Goal: Task Accomplishment & Management: Use online tool/utility

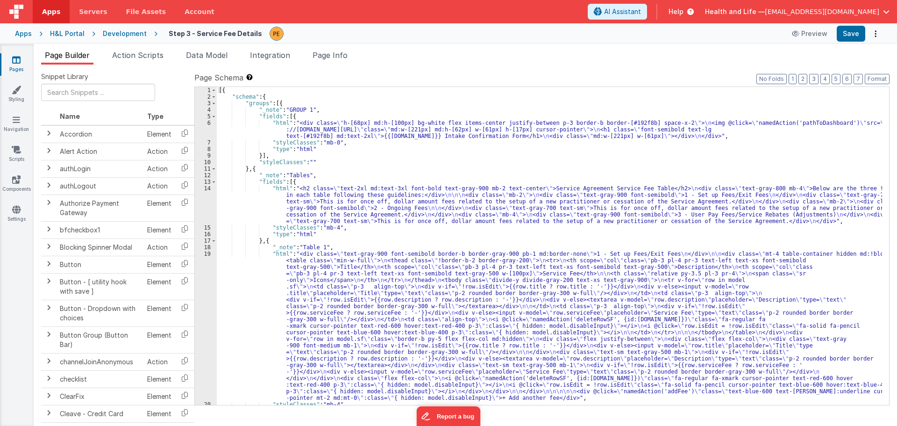
click at [123, 33] on div "Development" at bounding box center [125, 33] width 44 height 9
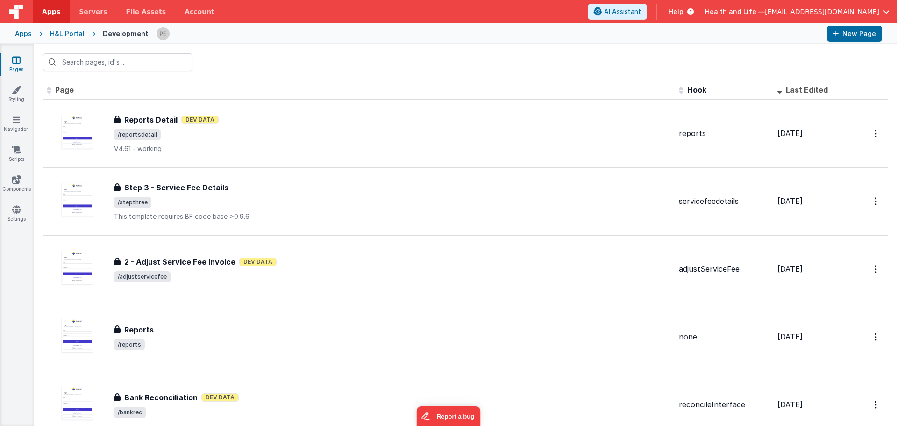
click at [71, 29] on div "H&L Portal" at bounding box center [67, 33] width 35 height 9
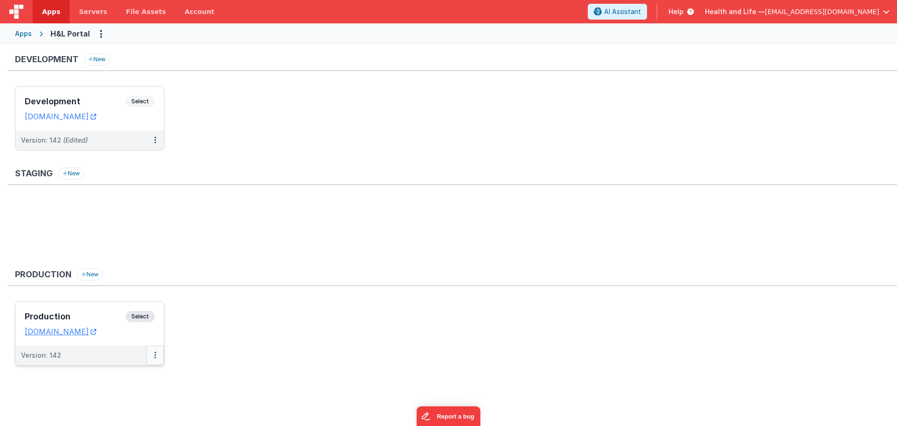
click at [156, 351] on button at bounding box center [155, 355] width 18 height 20
click at [112, 413] on link "Deploy..." at bounding box center [123, 409] width 82 height 17
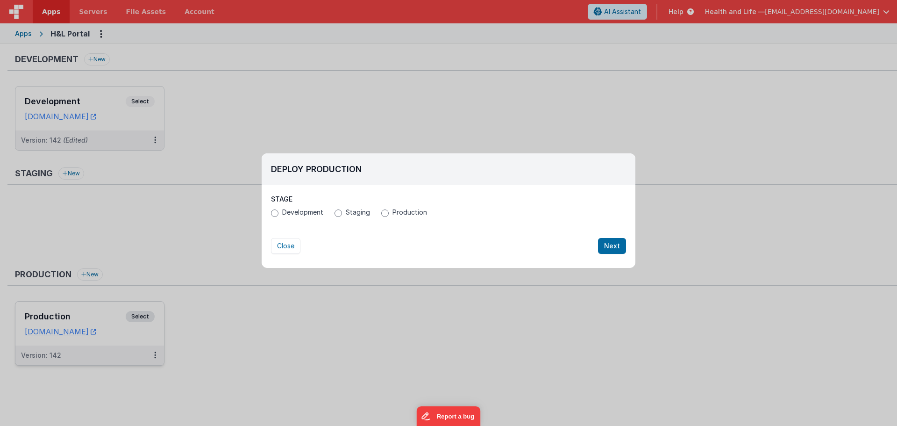
click at [388, 213] on label "Production" at bounding box center [404, 211] width 46 height 9
click at [388, 213] on input "Production" at bounding box center [384, 212] width 7 height 7
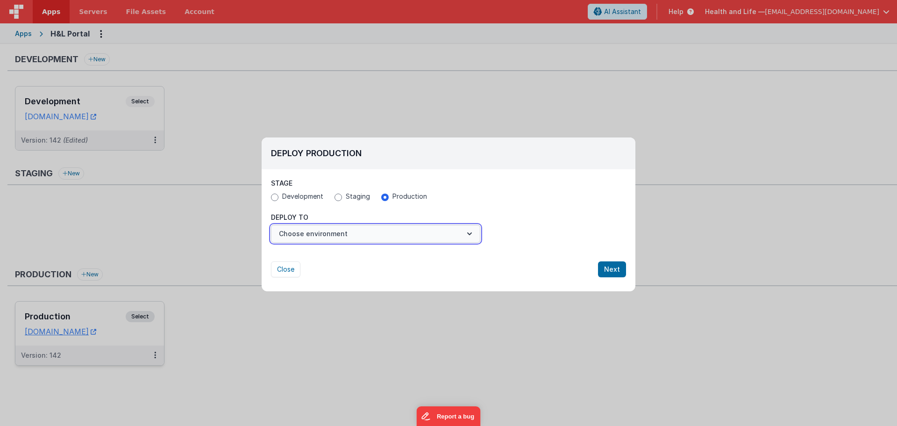
click at [383, 240] on button "Choose environment" at bounding box center [375, 234] width 209 height 18
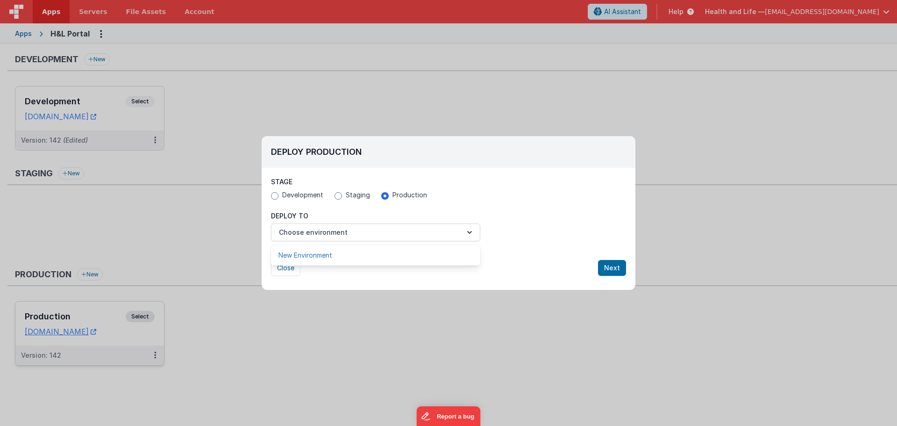
click at [372, 252] on link "New Environment" at bounding box center [375, 255] width 209 height 17
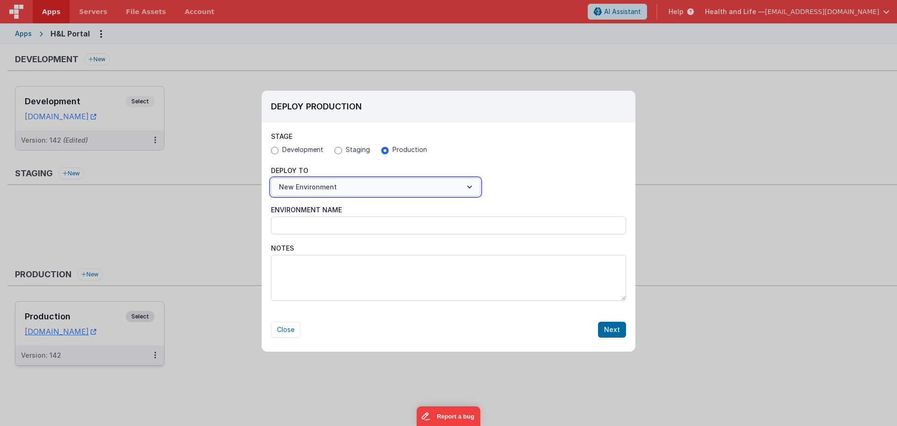
click at [406, 183] on button "New Environment" at bounding box center [375, 187] width 209 height 18
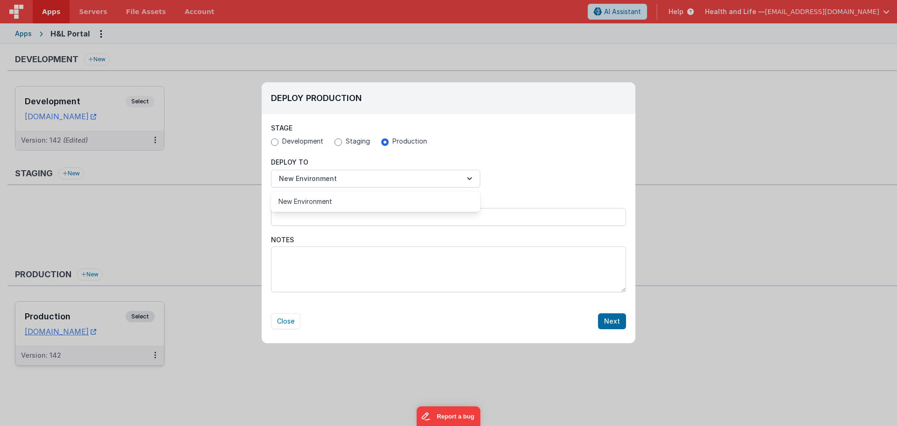
click at [426, 159] on div at bounding box center [448, 213] width 897 height 426
click at [701, 120] on div "Deploy Production Stage Development Staging Production Deploy To New Environmen…" at bounding box center [448, 213] width 897 height 426
click at [285, 320] on button "Close" at bounding box center [285, 321] width 29 height 16
radio input "false"
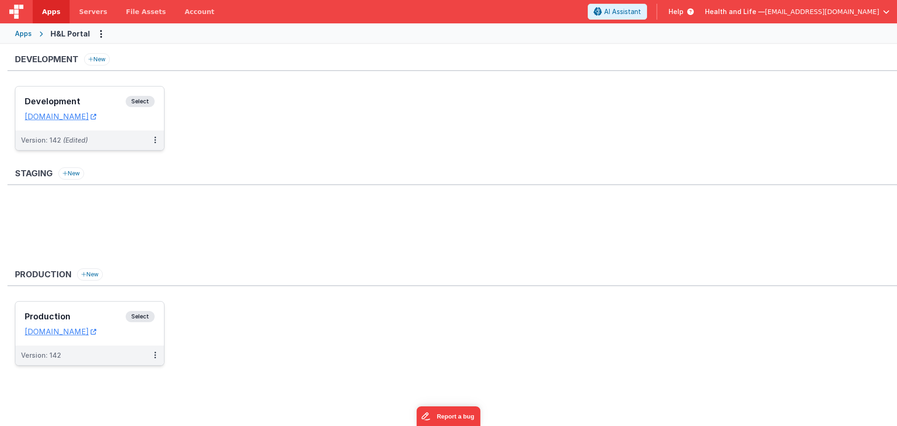
click at [159, 128] on div "Development Select URLs [DOMAIN_NAME]" at bounding box center [89, 108] width 149 height 44
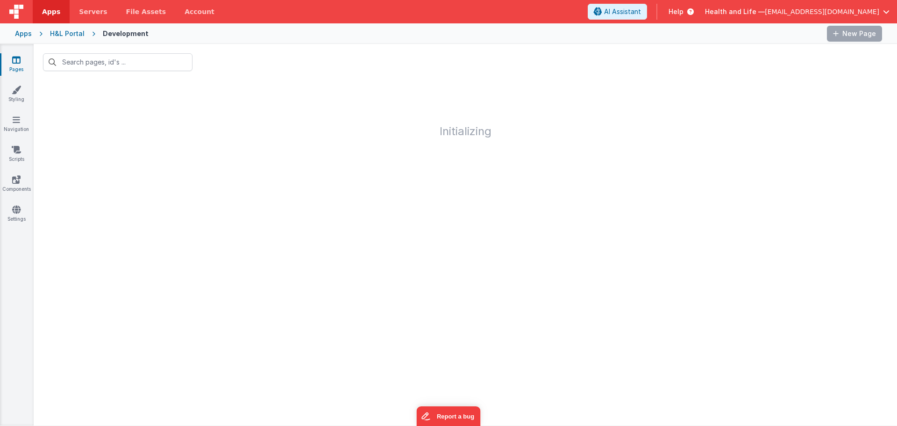
click at [75, 29] on div "H&L Portal" at bounding box center [67, 33] width 35 height 9
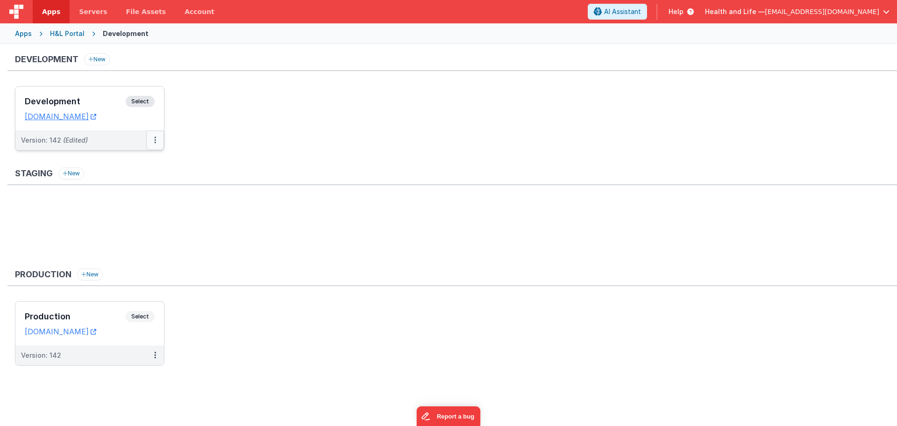
click at [156, 141] on button at bounding box center [155, 140] width 18 height 20
click at [140, 181] on div "Staging New" at bounding box center [451, 176] width 889 height 18
click at [159, 143] on button at bounding box center [155, 140] width 18 height 20
click at [137, 191] on link "Deploy..." at bounding box center [123, 194] width 82 height 17
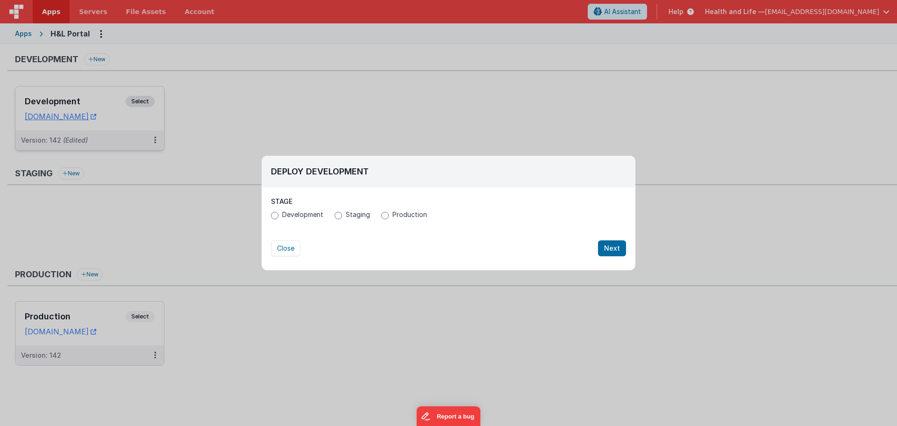
click at [390, 216] on label "Production" at bounding box center [404, 214] width 46 height 9
click at [389, 216] on input "Production" at bounding box center [384, 215] width 7 height 7
radio input "true"
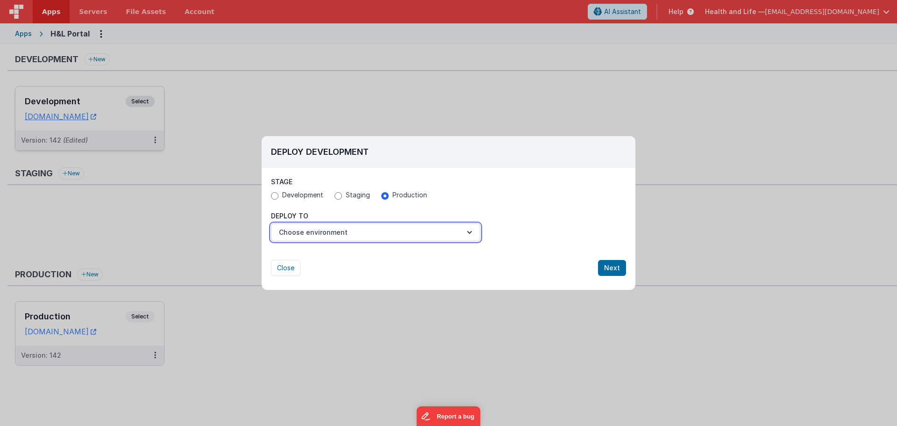
click at [374, 238] on button "Choose environment" at bounding box center [375, 232] width 209 height 18
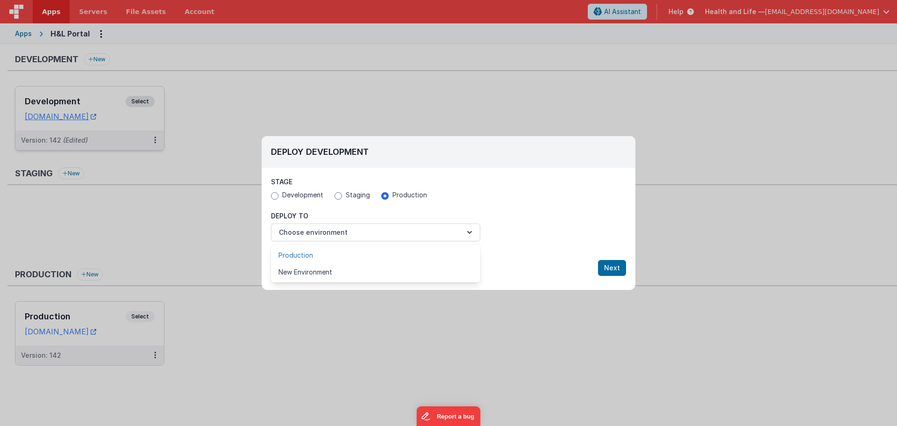
click at [355, 255] on link "Production" at bounding box center [375, 255] width 209 height 17
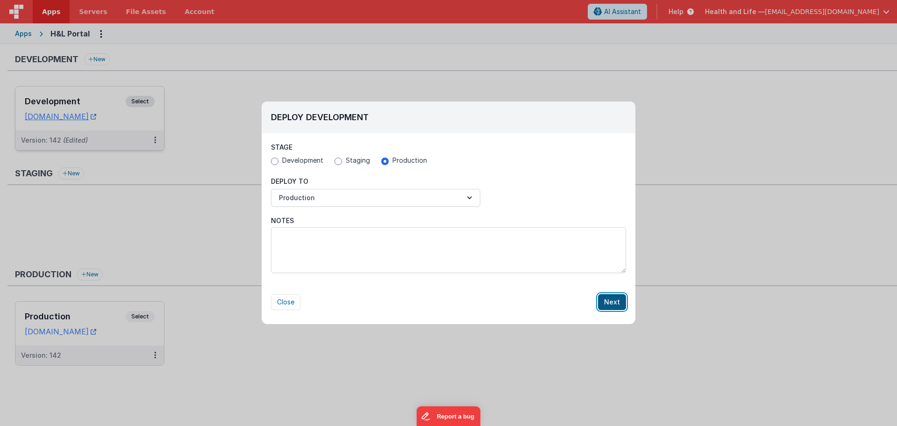
click at [621, 300] on button "Next" at bounding box center [612, 302] width 28 height 16
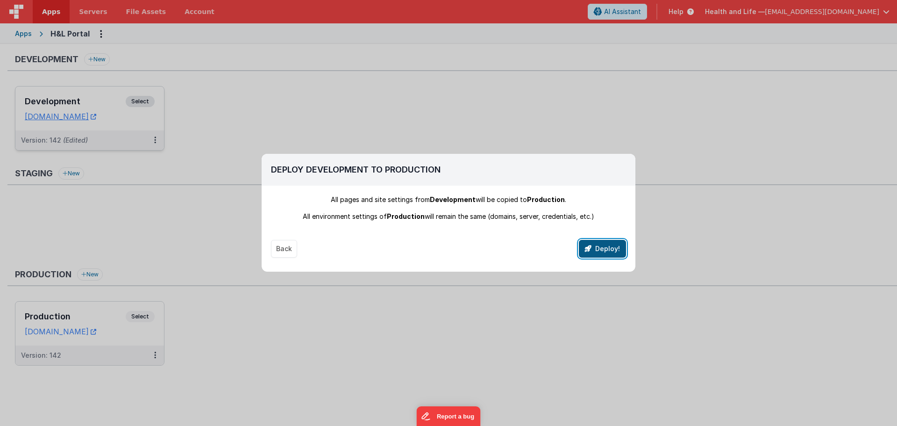
click at [591, 243] on button "Deploy!" at bounding box center [602, 249] width 47 height 18
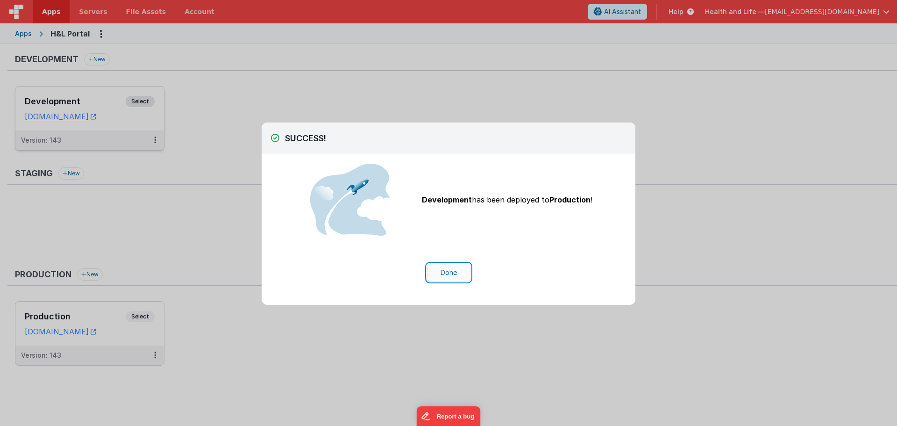
click at [449, 275] on button "Done" at bounding box center [448, 272] width 43 height 18
